Goal: Find contact information: Find contact information

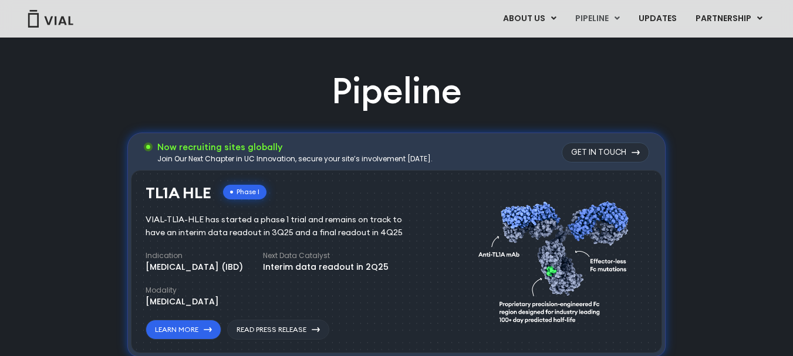
scroll to position [763, 0]
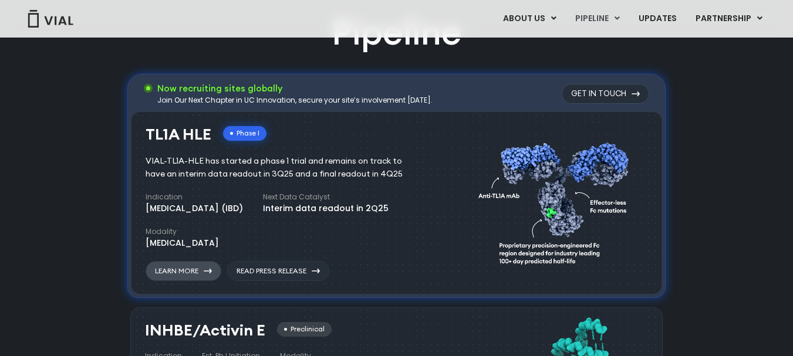
click at [204, 269] on link "Learn More" at bounding box center [184, 271] width 76 height 20
drag, startPoint x: 383, startPoint y: 180, endPoint x: 160, endPoint y: 165, distance: 223.5
click at [160, 165] on div "VIAL-TL1A-HLE has started a phase 1 trial and remains on track to have an inter…" at bounding box center [283, 168] width 274 height 26
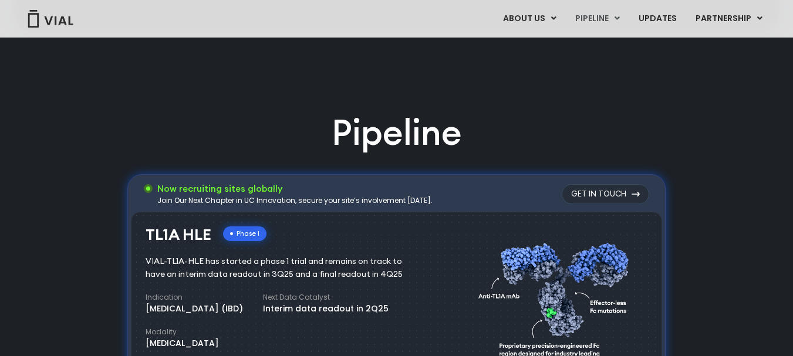
scroll to position [763, 0]
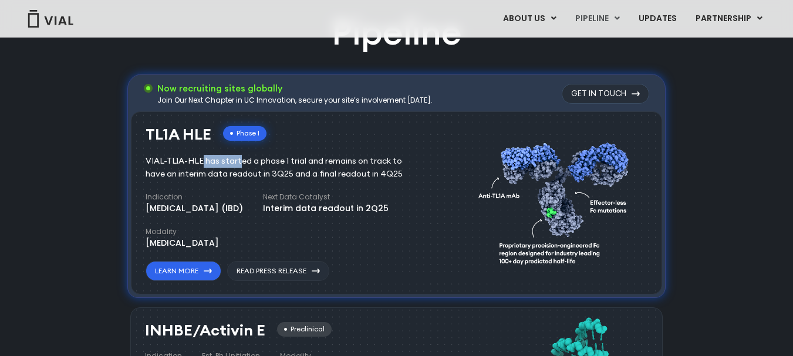
drag, startPoint x: 147, startPoint y: 162, endPoint x: 185, endPoint y: 167, distance: 38.5
click at [185, 167] on div "VIAL-TL1A-HLE has started a phase 1 trial and remains on track to have an inter…" at bounding box center [283, 168] width 274 height 26
drag, startPoint x: 141, startPoint y: 131, endPoint x: 294, endPoint y: 147, distance: 154.1
click at [294, 147] on div "TL1A HLE Phase I VIAL-TL1A-HLE has started a phase 1 trial and remains on track…" at bounding box center [396, 204] width 531 height 184
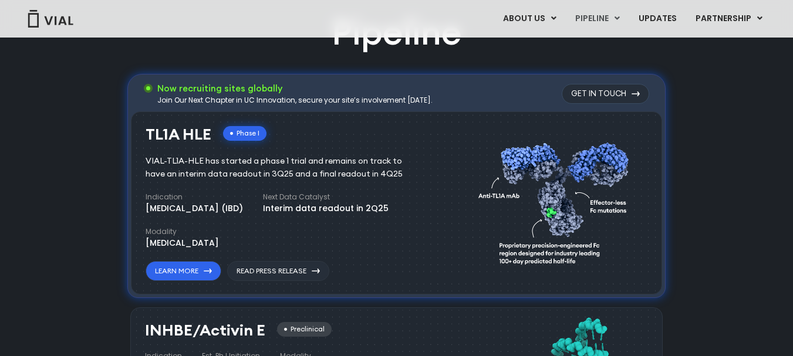
drag, startPoint x: 142, startPoint y: 133, endPoint x: 271, endPoint y: 136, distance: 128.6
click at [271, 136] on div "TL1A HLE Phase I VIAL-TL1A-HLE has started a phase 1 trial and remains on track…" at bounding box center [396, 204] width 531 height 184
copy div "TL1A HLE Phase I"
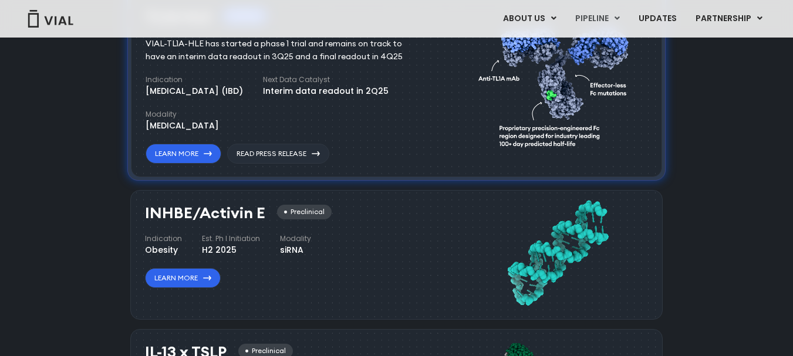
drag, startPoint x: 265, startPoint y: 212, endPoint x: 143, endPoint y: 212, distance: 122.1
click at [143, 212] on div "INHBE/Activin E Preclinical Indication Obesity Est. Ph I Initiation H2 2025 Mod…" at bounding box center [396, 254] width 532 height 129
copy h3 "INHBE/Activin E"
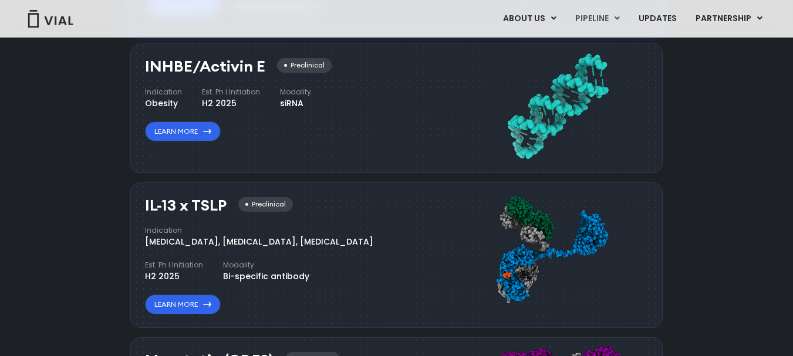
scroll to position [1056, 0]
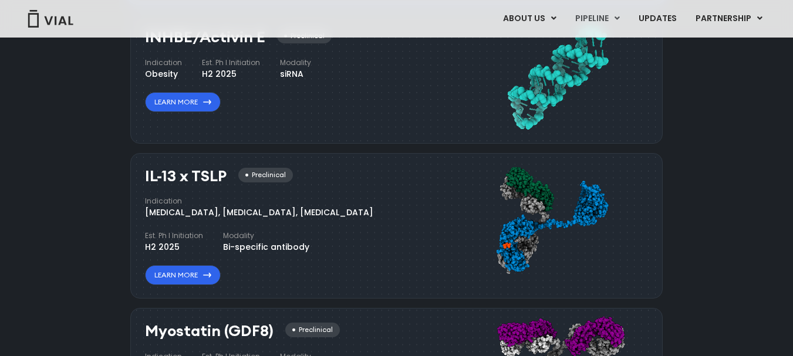
drag, startPoint x: 231, startPoint y: 177, endPoint x: 144, endPoint y: 177, distance: 87.4
click at [144, 177] on div "IL-13 x TSLP Preclinical Indication Atopic Dermatitis, Asthma, Chronic Sinusiti…" at bounding box center [396, 226] width 532 height 146
copy h3 "IL-13 x TSLP"
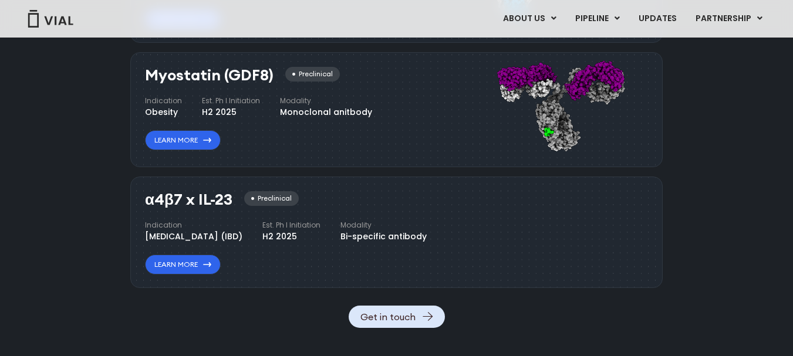
scroll to position [1291, 0]
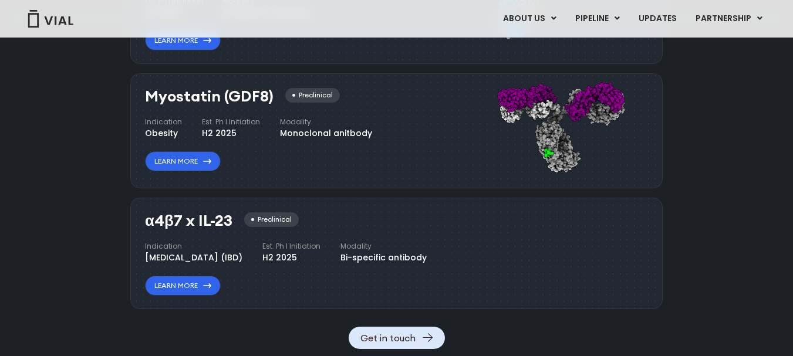
drag, startPoint x: 144, startPoint y: 93, endPoint x: 274, endPoint y: 103, distance: 130.0
click at [274, 103] on div "Myostatin (GDF8) Preclinical Indication Obesity Est. Ph I Initiation H2 2025 Mo…" at bounding box center [396, 130] width 532 height 115
copy h3 "Myostatin (GDF8)"
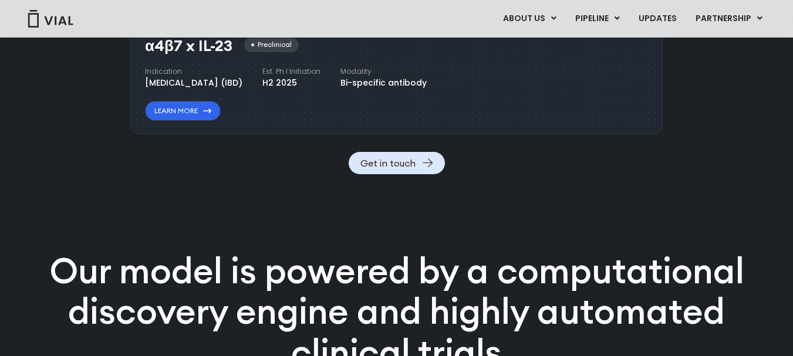
scroll to position [1409, 0]
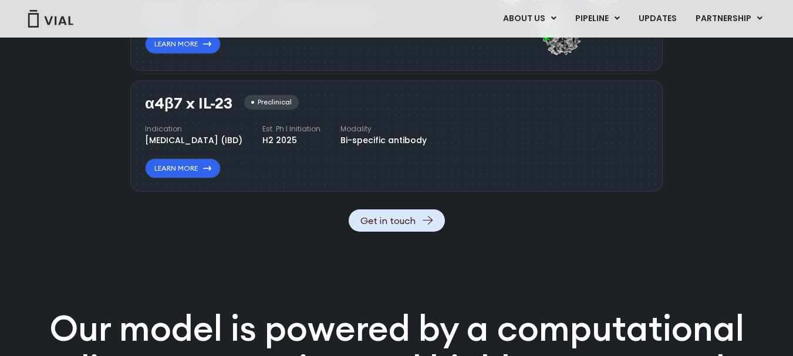
drag, startPoint x: 142, startPoint y: 103, endPoint x: 238, endPoint y: 107, distance: 96.3
click at [238, 107] on div "α4β7 x IL-23 Preclinical Indication Inflammatory bowel disease (IBD) Est. Ph I …" at bounding box center [396, 136] width 532 height 112
copy h3 "α4β7 x IL-23"
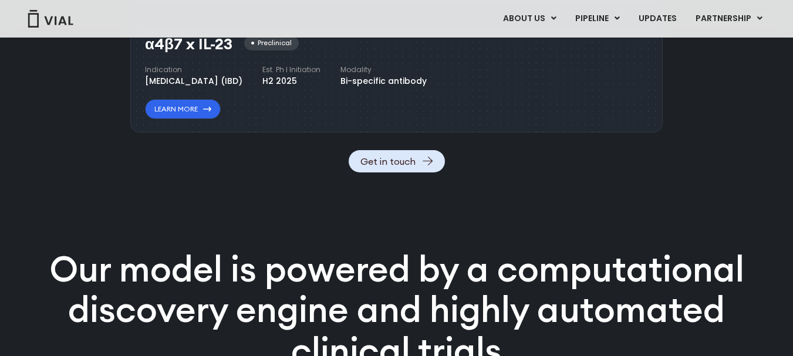
scroll to position [1467, 0]
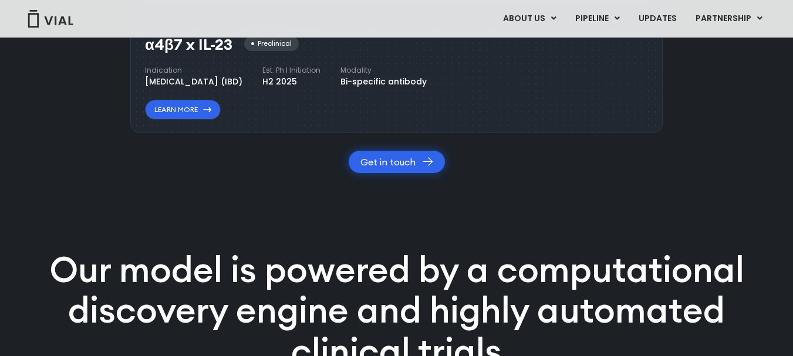
click at [404, 173] on link "Get in touch" at bounding box center [397, 162] width 96 height 22
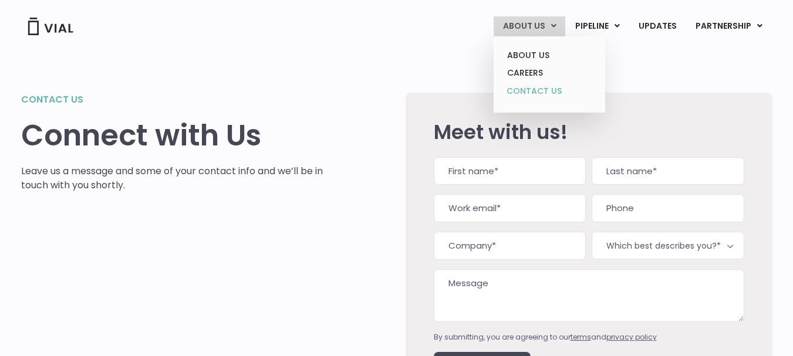
click at [538, 85] on link "CONTACT US" at bounding box center [549, 91] width 103 height 19
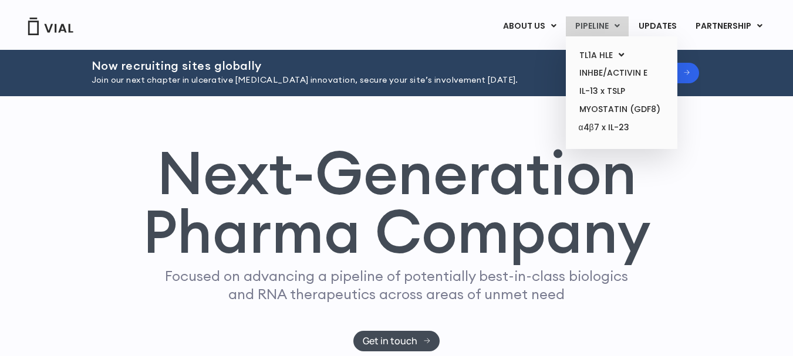
click at [595, 32] on link "PIPELINE" at bounding box center [597, 26] width 63 height 20
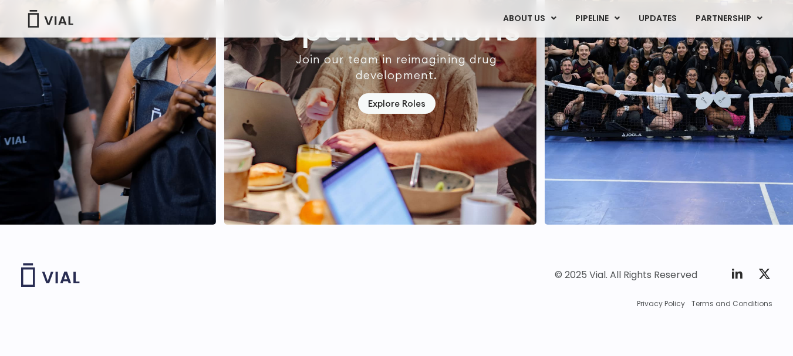
scroll to position [3525, 0]
click at [661, 21] on link "UPDATES" at bounding box center [657, 19] width 56 height 20
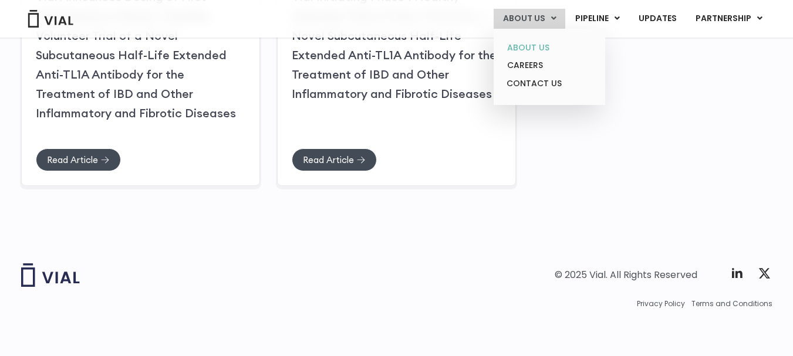
click at [529, 51] on link "ABOUT US" at bounding box center [549, 48] width 103 height 18
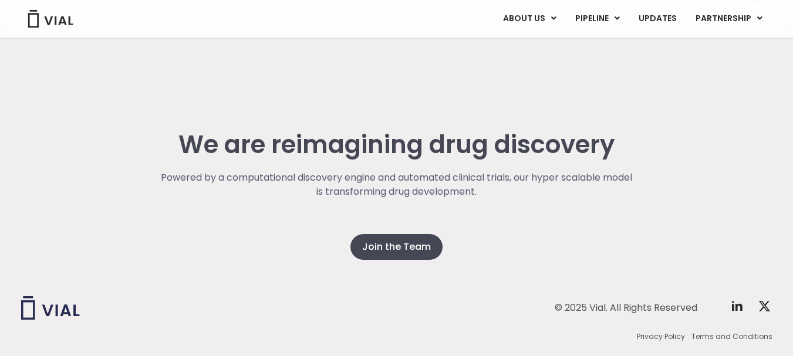
scroll to position [3084, 0]
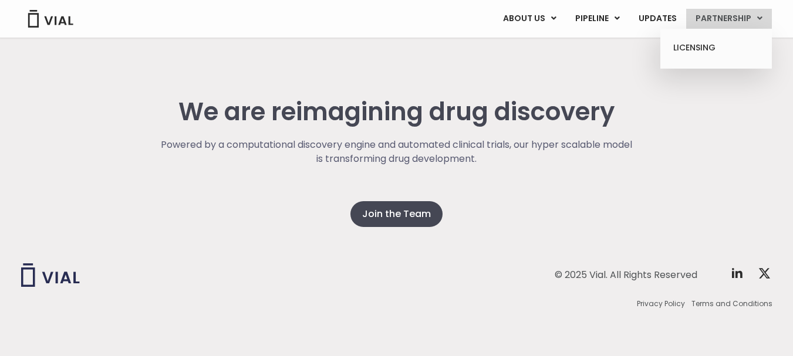
click at [729, 26] on link "PARTNERSHIP" at bounding box center [729, 19] width 86 height 20
click at [708, 45] on link "LICENSING" at bounding box center [715, 48] width 103 height 19
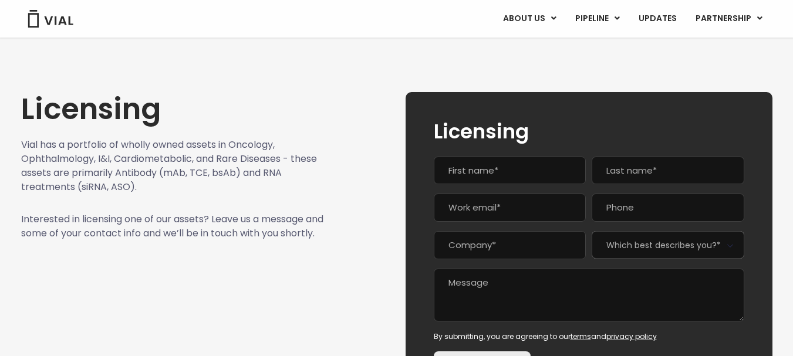
scroll to position [117, 0]
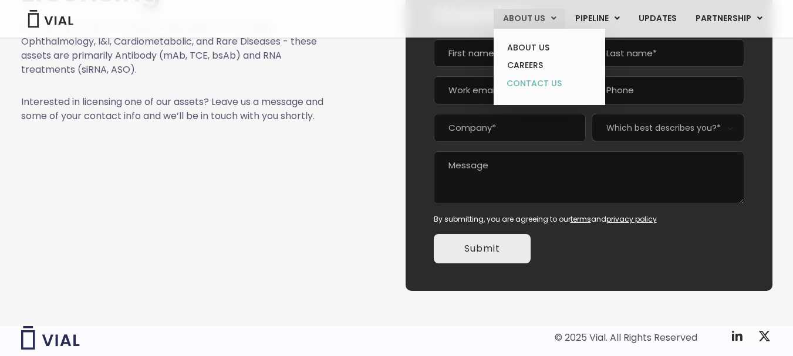
click at [545, 86] on link "CONTACT US" at bounding box center [549, 84] width 103 height 19
